Goal: Task Accomplishment & Management: Manage account settings

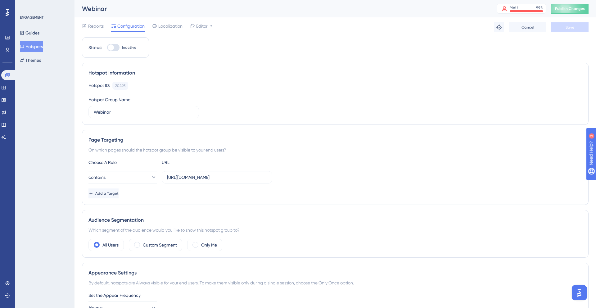
click at [33, 52] on button "Hotspots" at bounding box center [31, 46] width 23 height 11
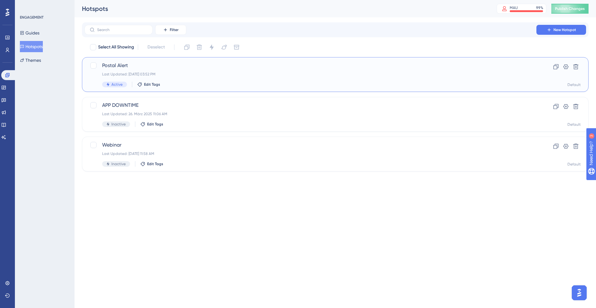
click at [157, 68] on span "Postal Alert" at bounding box center [310, 65] width 417 height 7
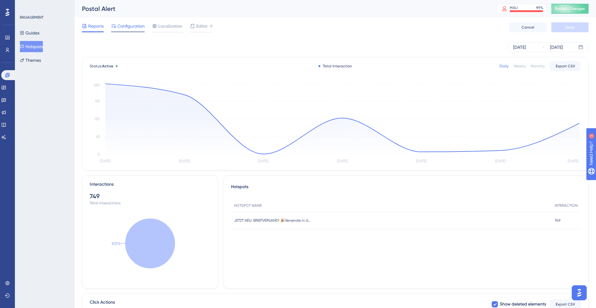
click at [129, 28] on span "Configuration" at bounding box center [130, 25] width 27 height 7
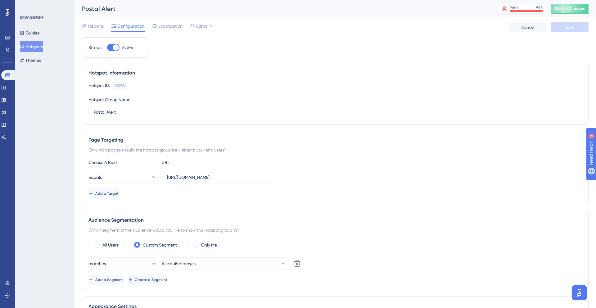
click at [110, 50] on div at bounding box center [113, 47] width 12 height 7
click at [107, 48] on input "Active" at bounding box center [107, 48] width 0 height 0
checkbox input "false"
click at [564, 24] on button "Save" at bounding box center [569, 27] width 37 height 10
click at [562, 8] on span "Publish Changes" at bounding box center [570, 8] width 30 height 5
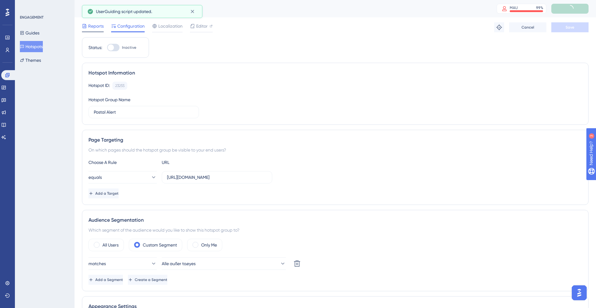
click at [93, 30] on div "Reports" at bounding box center [93, 27] width 22 height 10
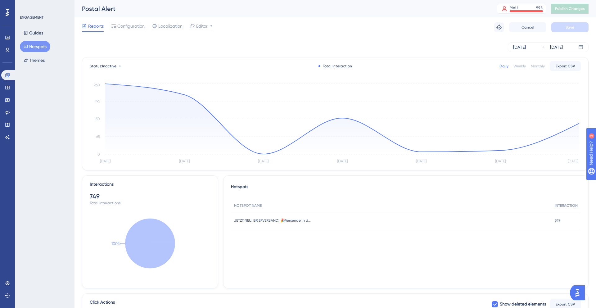
click at [35, 43] on button "Hotspots" at bounding box center [35, 46] width 30 height 11
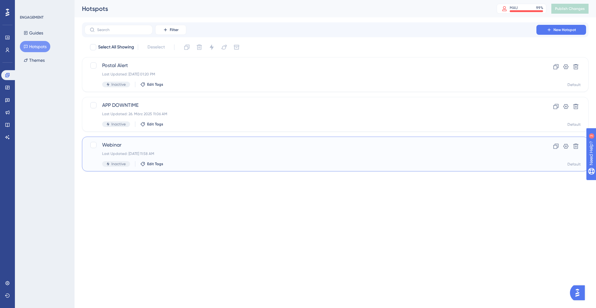
click at [113, 142] on span "Webinar" at bounding box center [310, 144] width 417 height 7
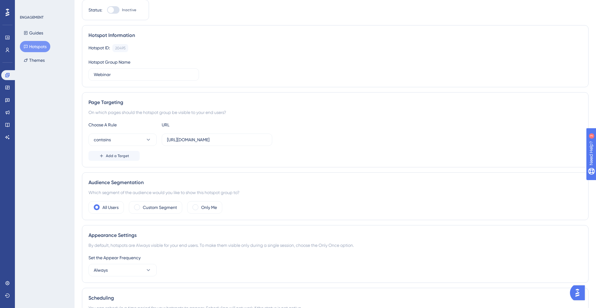
scroll to position [115, 0]
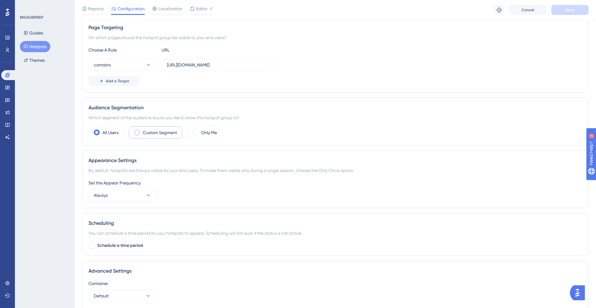
click at [137, 132] on span at bounding box center [137, 132] width 6 height 6
click at [142, 130] on input "radio" at bounding box center [142, 130] width 0 height 0
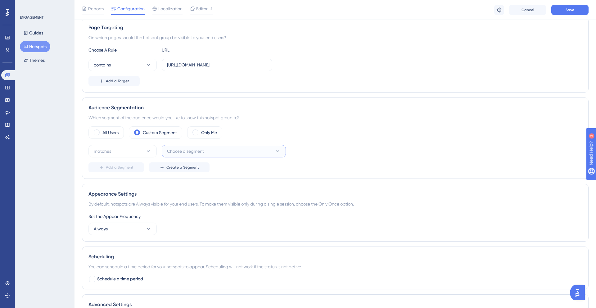
click at [179, 157] on button "Choose a segment" at bounding box center [224, 151] width 124 height 12
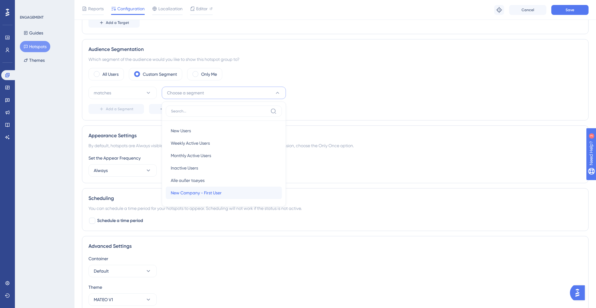
click at [179, 193] on span "New Company - First User" at bounding box center [196, 192] width 51 height 7
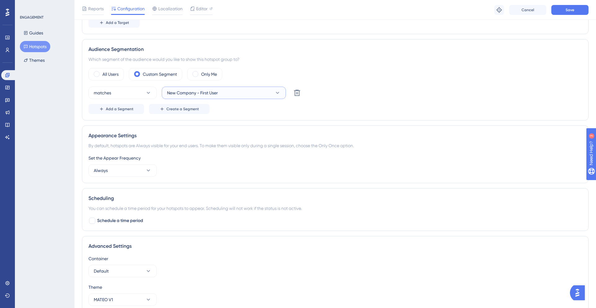
click at [186, 93] on span "New Company - First User" at bounding box center [192, 92] width 51 height 7
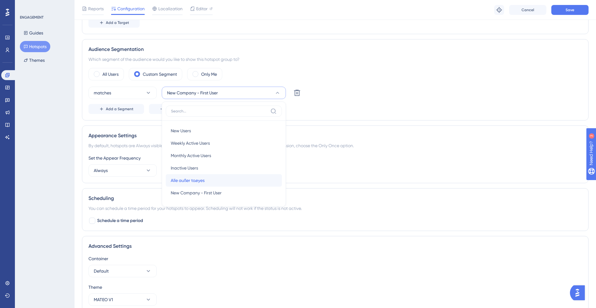
click at [190, 182] on span "Alle außer to.eyes" at bounding box center [188, 180] width 34 height 7
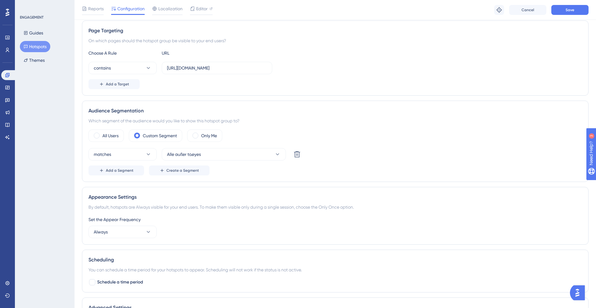
scroll to position [48, 0]
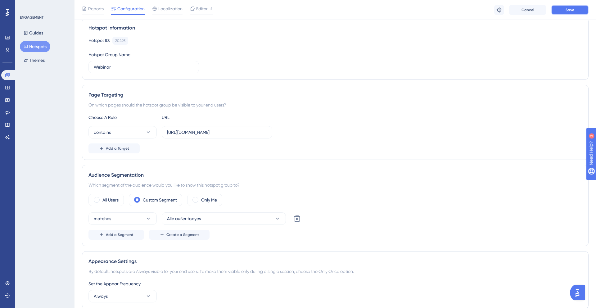
click at [563, 7] on button "Save" at bounding box center [569, 10] width 37 height 10
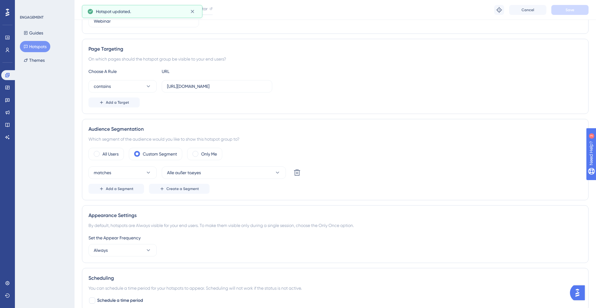
scroll to position [202, 0]
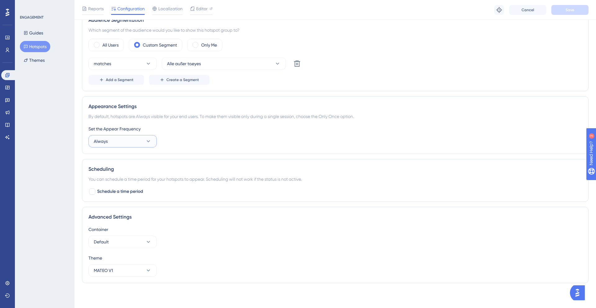
click at [122, 145] on button "Always" at bounding box center [122, 141] width 68 height 12
